Goal: Navigation & Orientation: Find specific page/section

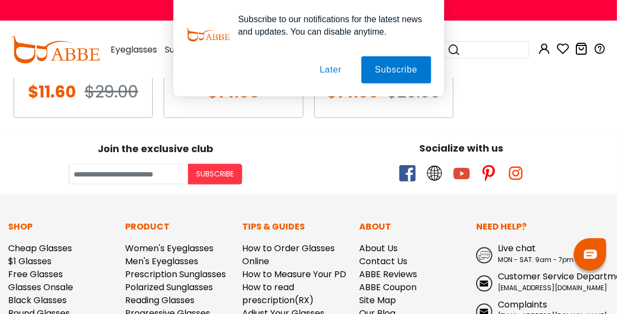
scroll to position [1009, 0]
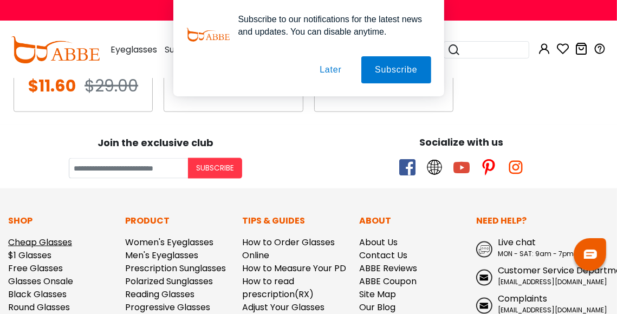
click at [36, 242] on link "Cheap Glasses" at bounding box center [40, 242] width 64 height 12
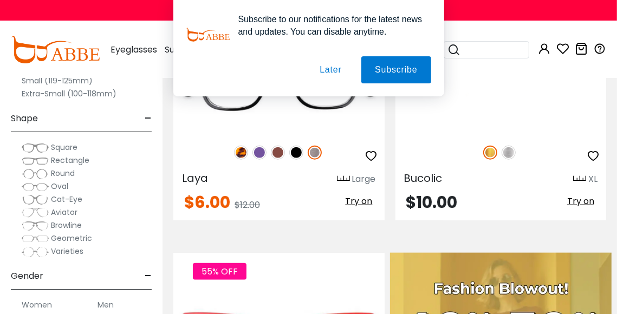
scroll to position [854, 0]
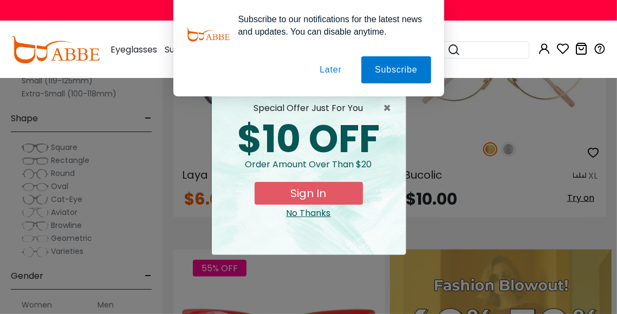
click at [0, 0] on button "Later" at bounding box center [0, 0] width 0 height 0
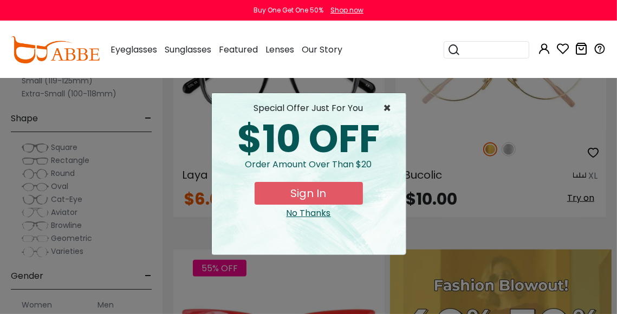
click at [388, 107] on span "×" at bounding box center [391, 108] width 14 height 13
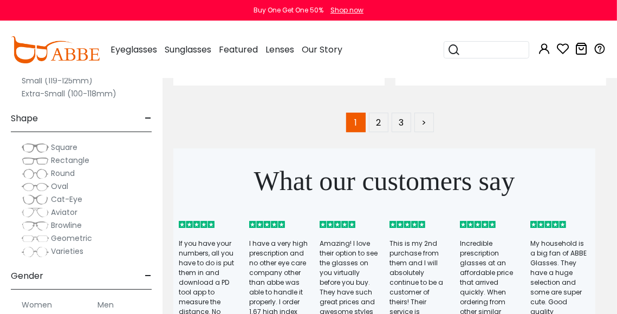
scroll to position [8399, 0]
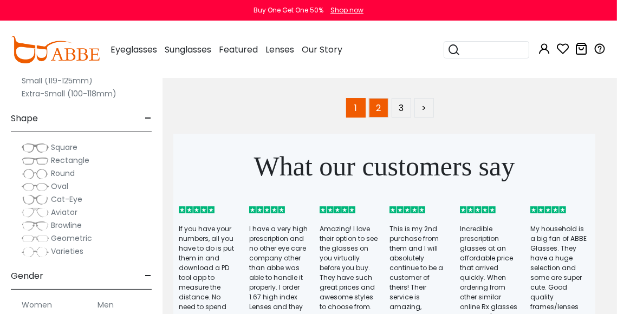
click at [381, 99] on link "2" at bounding box center [379, 108] width 20 height 20
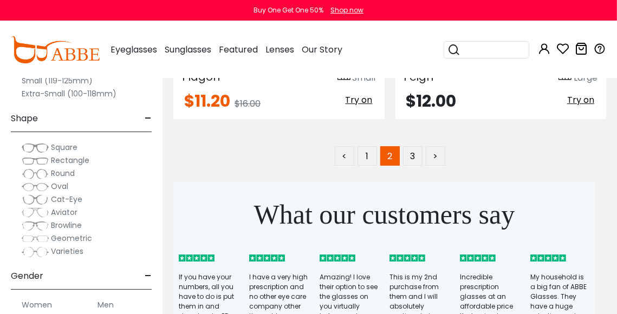
scroll to position [8339, 0]
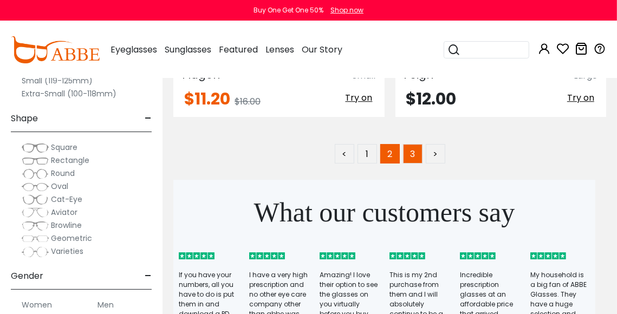
click at [411, 152] on link "3" at bounding box center [413, 154] width 20 height 20
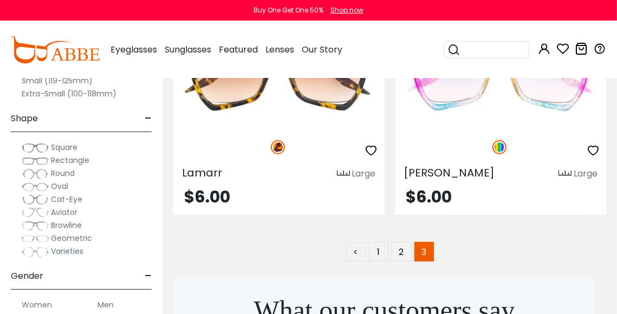
scroll to position [3307, 0]
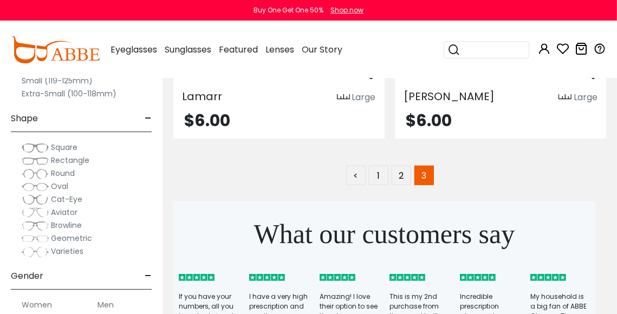
click at [34, 196] on img at bounding box center [35, 200] width 27 height 11
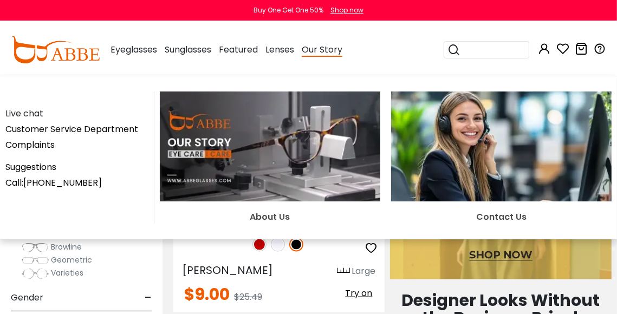
scroll to position [1031, 0]
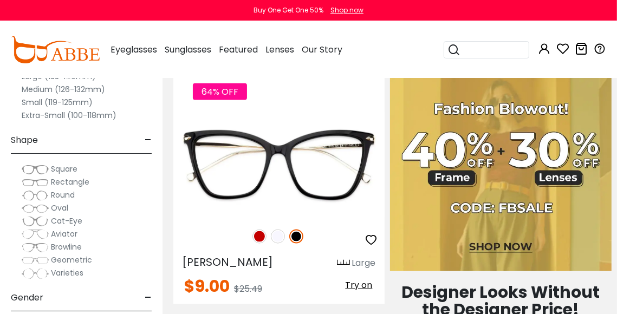
click at [487, 69] on div "Popular Searches round Sunglasses aviator clear tortoise cat Recommended Laya $…" at bounding box center [488, 50] width 89 height 56
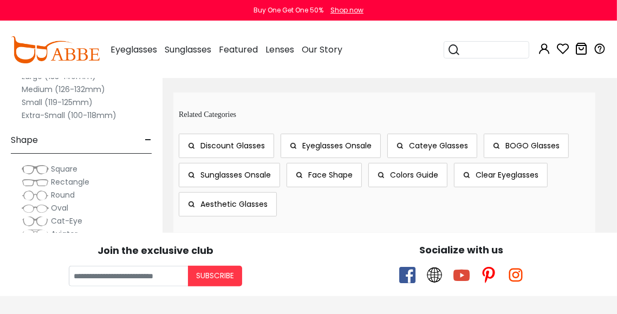
scroll to position [3444, 0]
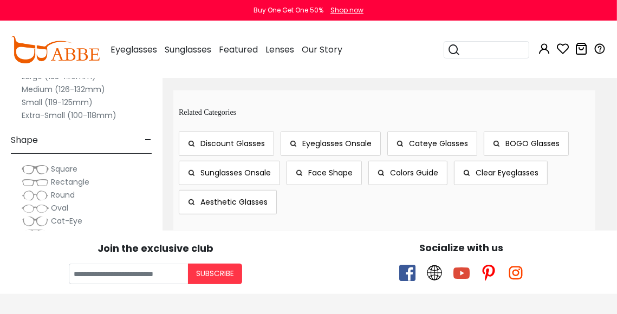
click at [450, 138] on span "Cateye Glasses" at bounding box center [438, 143] width 59 height 11
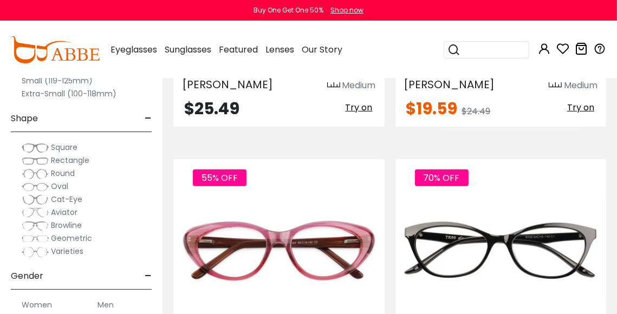
scroll to position [3438, 0]
